Goal: Information Seeking & Learning: Learn about a topic

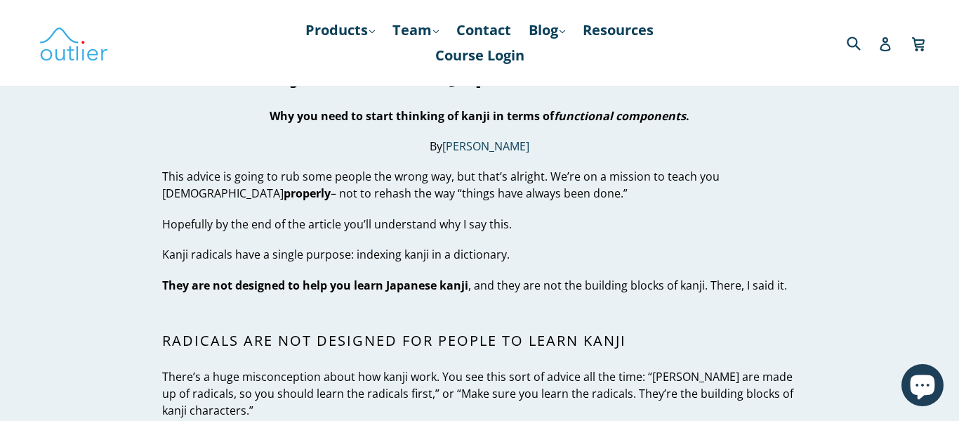
click at [407, 221] on p "Hopefully by the end of the article you’ll understand why I say this." at bounding box center [479, 224] width 634 height 17
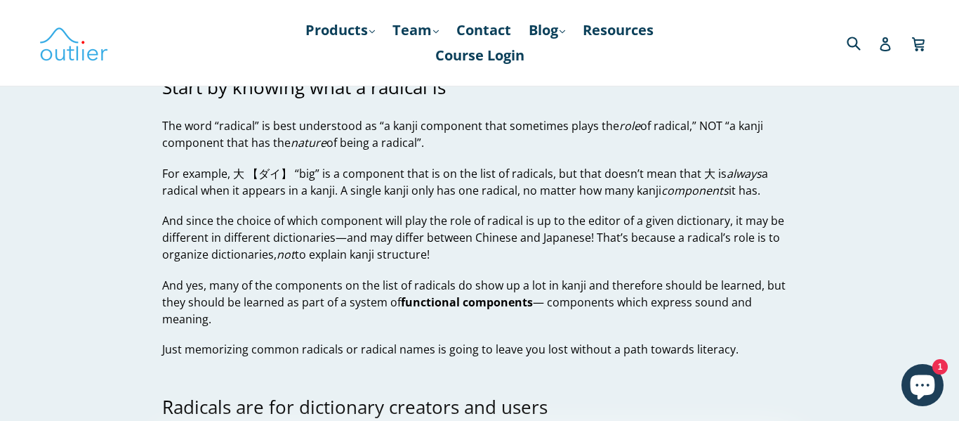
scroll to position [570, 0]
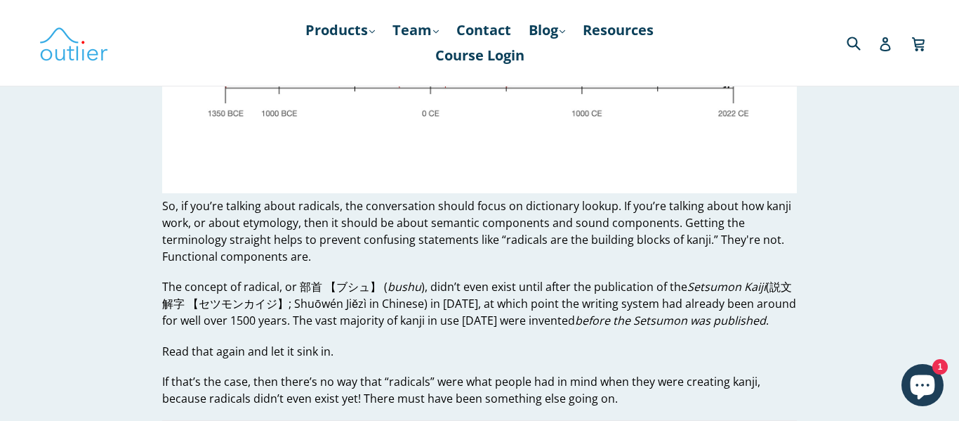
scroll to position [1171, 0]
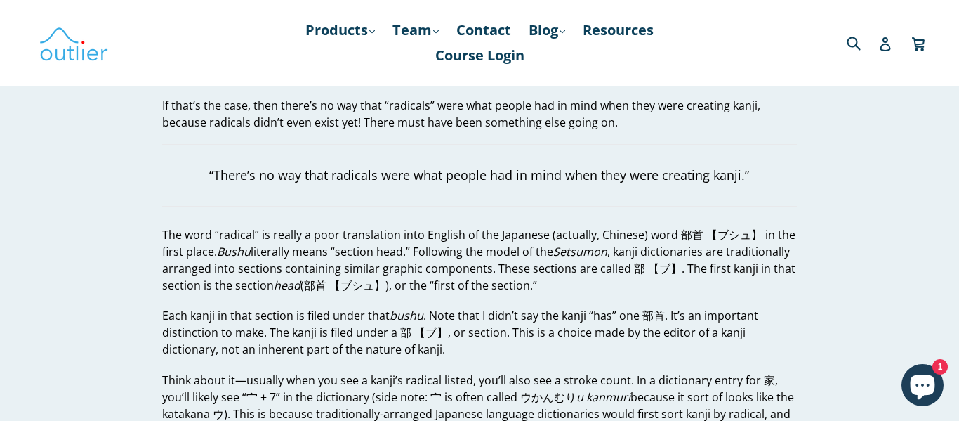
click at [403, 204] on blockquote "“There’s no way that radicals were what people had in mind when they were creat…" at bounding box center [479, 175] width 634 height 63
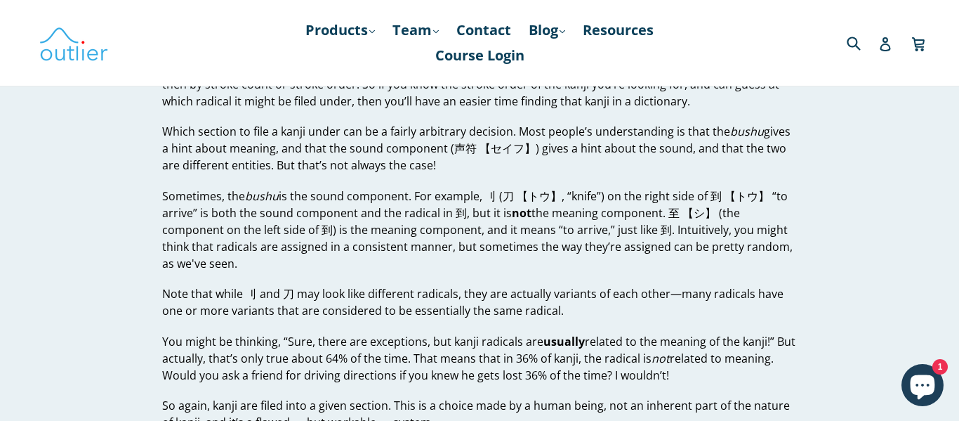
scroll to position [1794, 0]
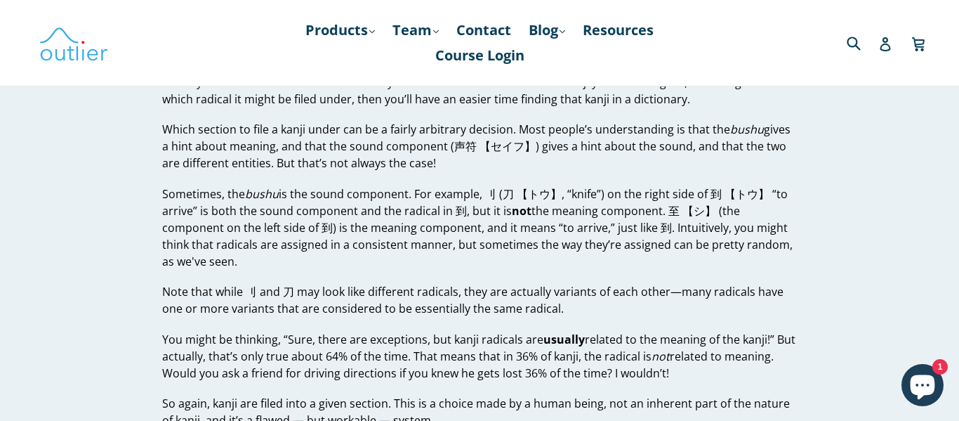
click at [339, 288] on p "Note that while 刂 and 刀 may look like different radicals, they are actually var…" at bounding box center [479, 300] width 634 height 34
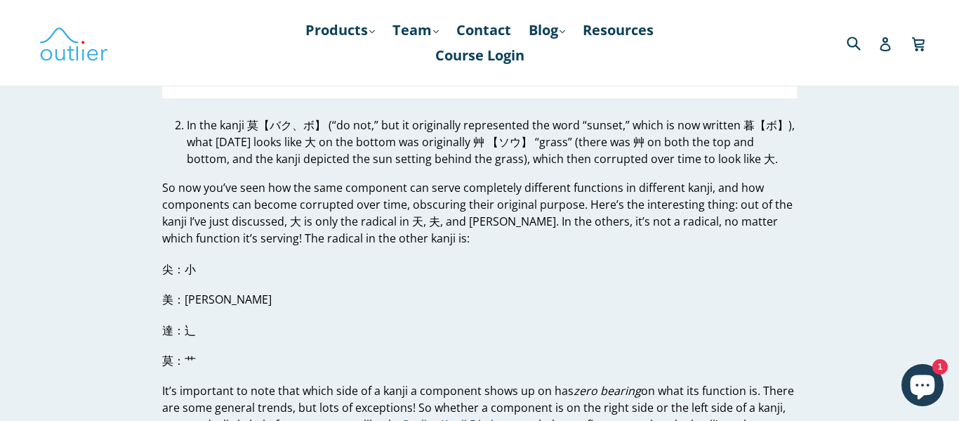
scroll to position [4274, 0]
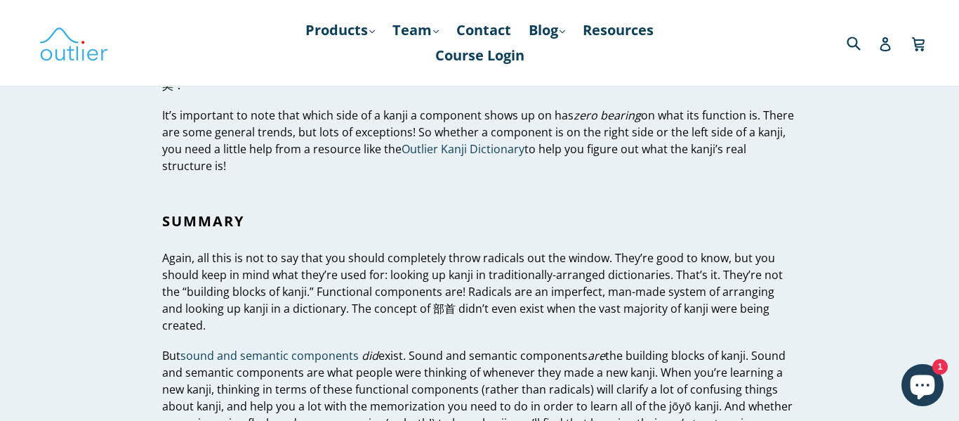
scroll to position [4550, 0]
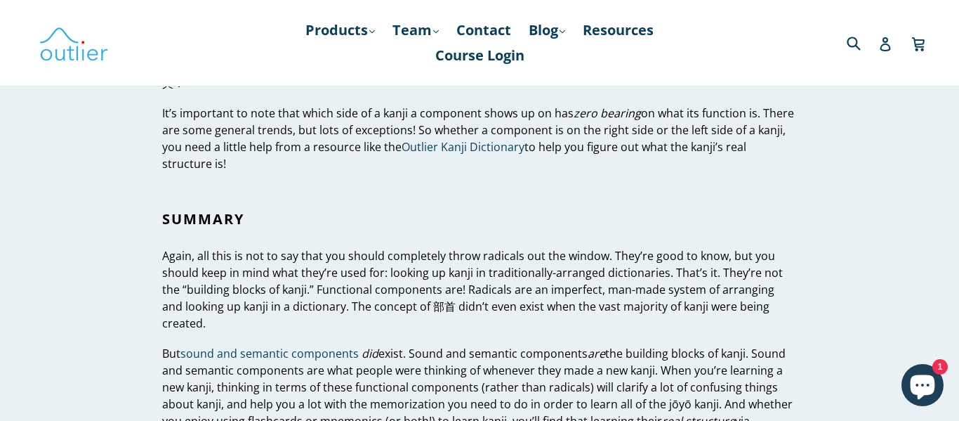
click at [331, 254] on p "Again, all this is not to say that you should completely throw radicals out the…" at bounding box center [479, 289] width 634 height 84
